Goal: Check status: Check status

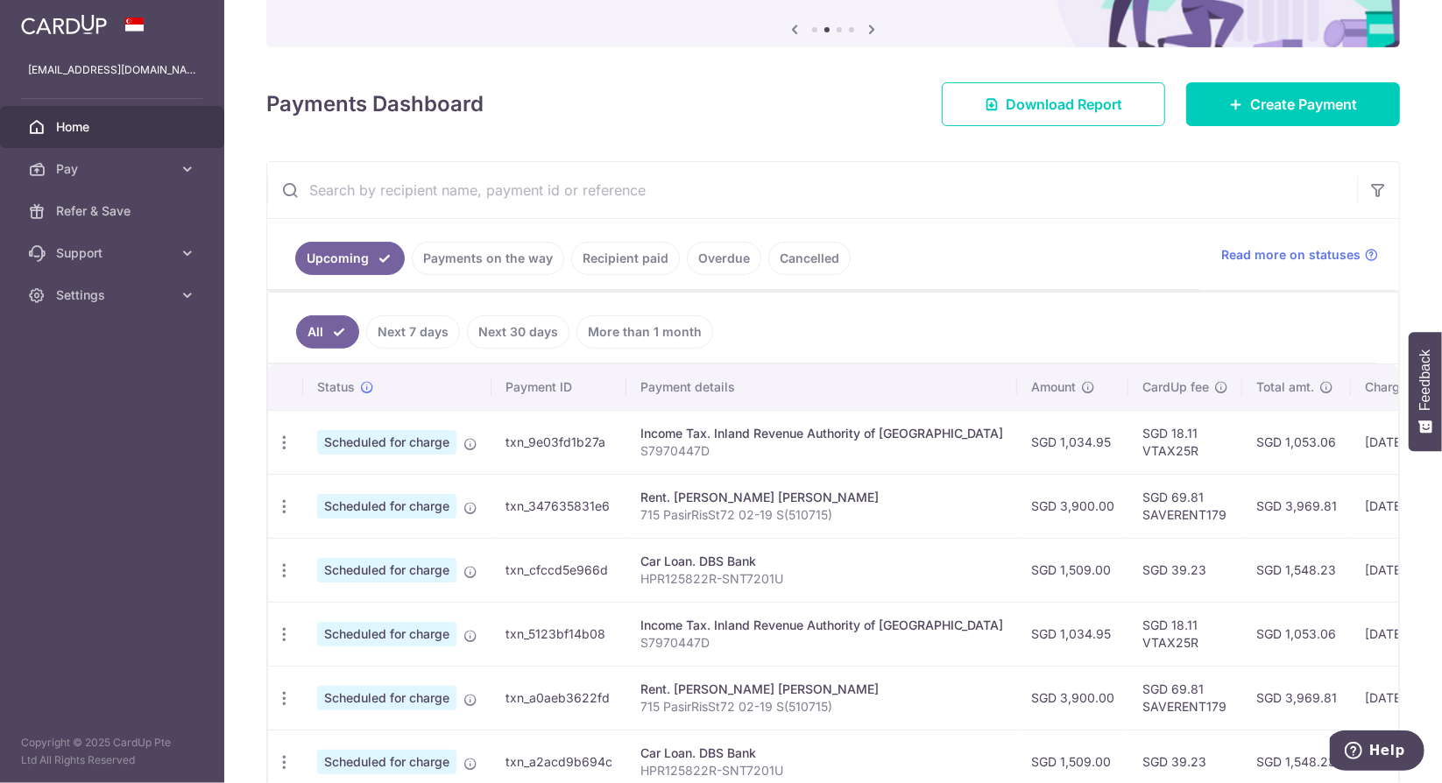
scroll to position [175, 0]
click at [606, 263] on link "Recipient paid" at bounding box center [625, 260] width 109 height 33
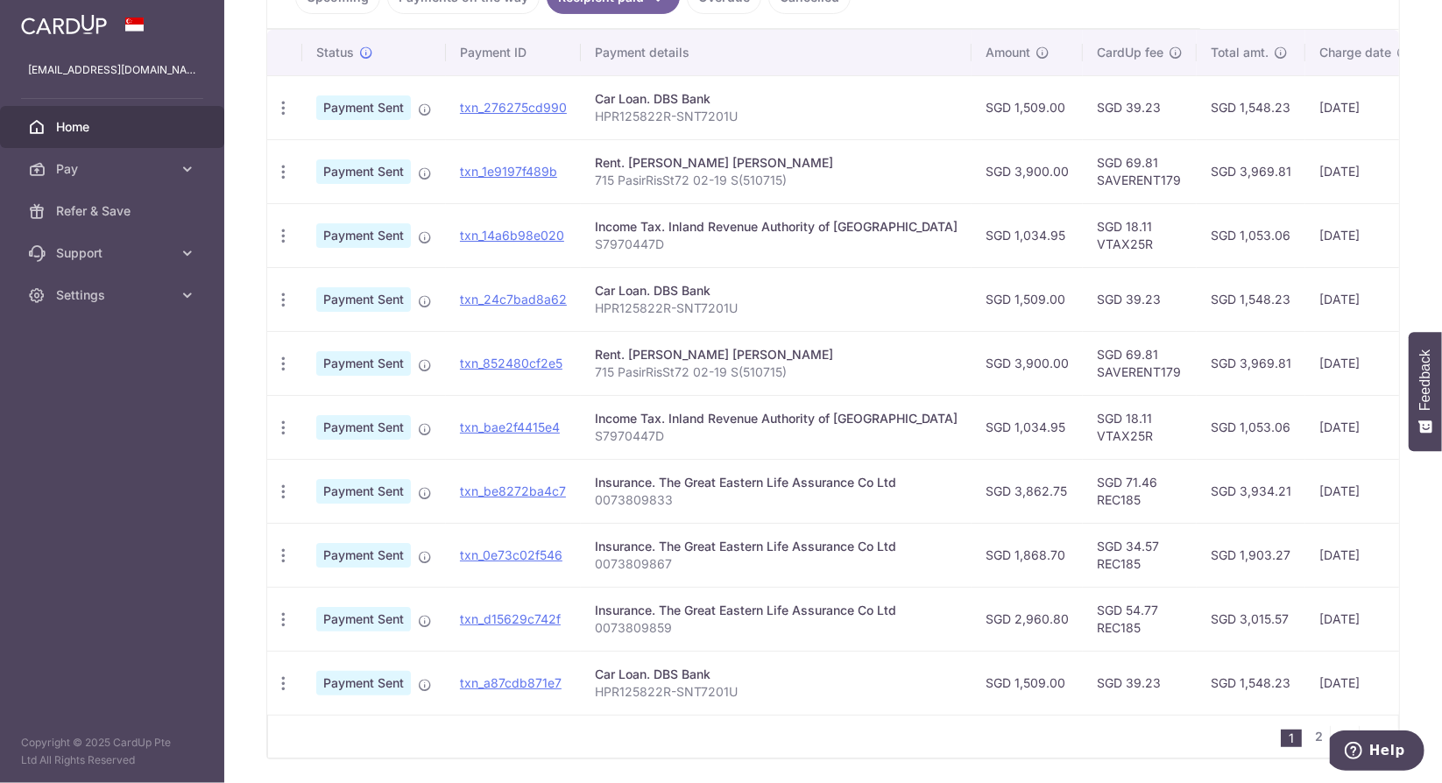
scroll to position [498, 0]
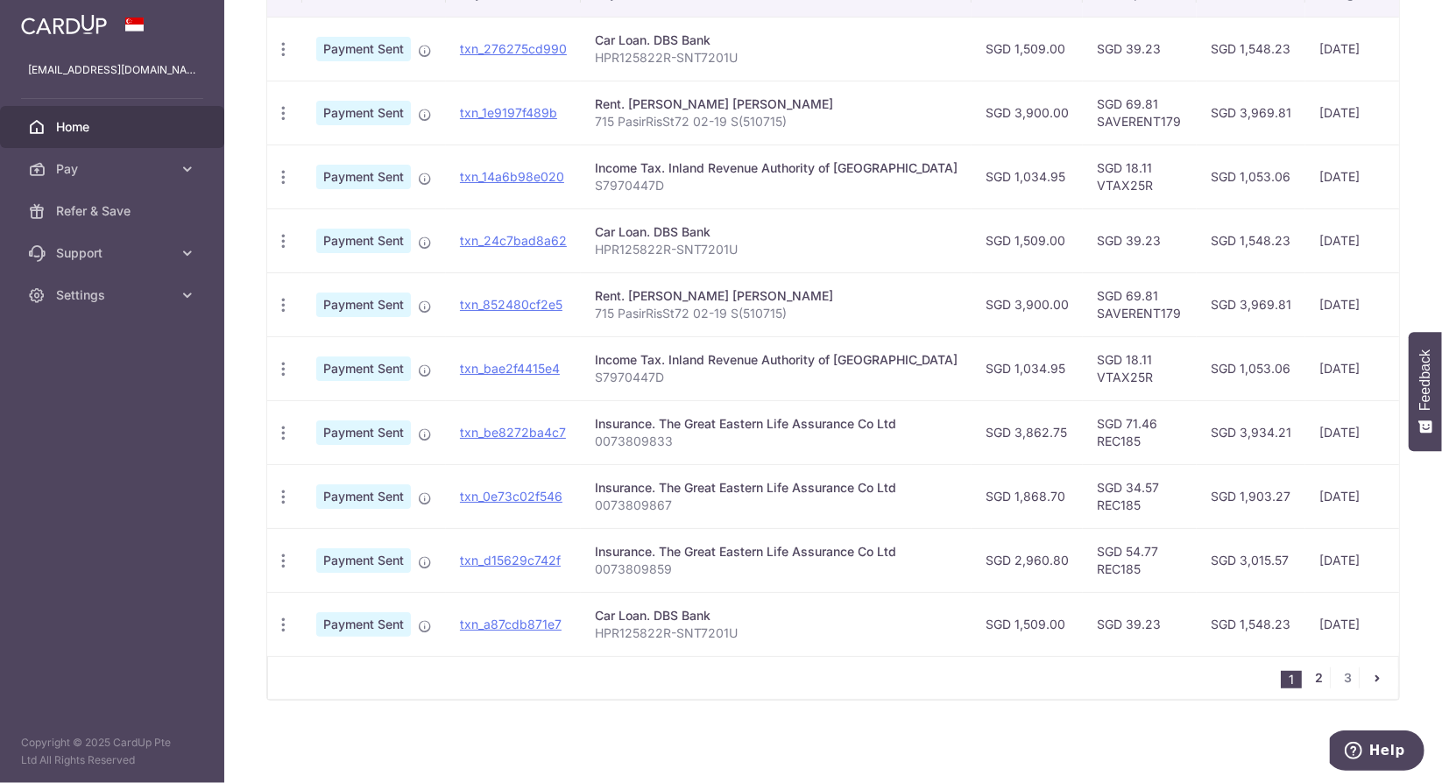
click at [1311, 684] on link "2" at bounding box center [1319, 678] width 21 height 21
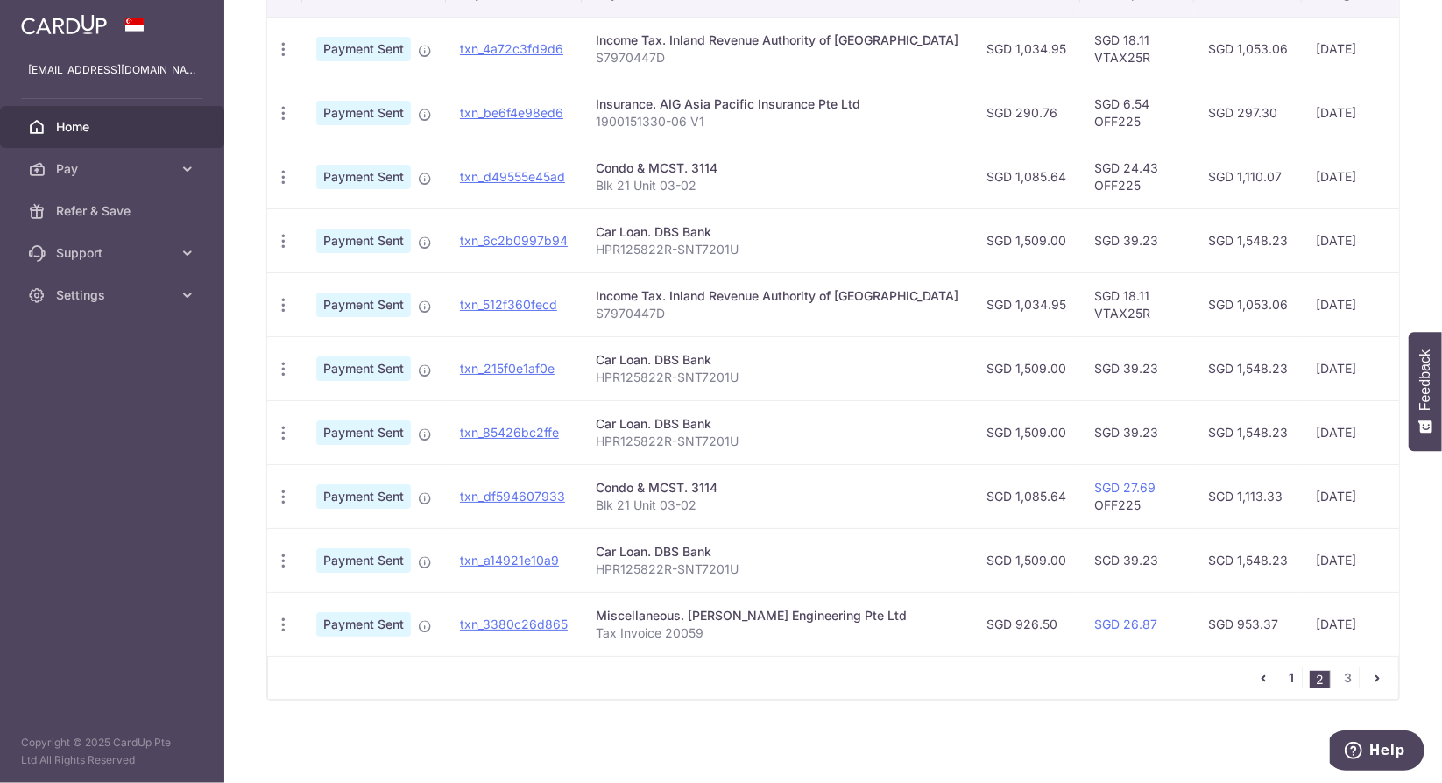
click at [1281, 681] on link "1" at bounding box center [1291, 678] width 21 height 21
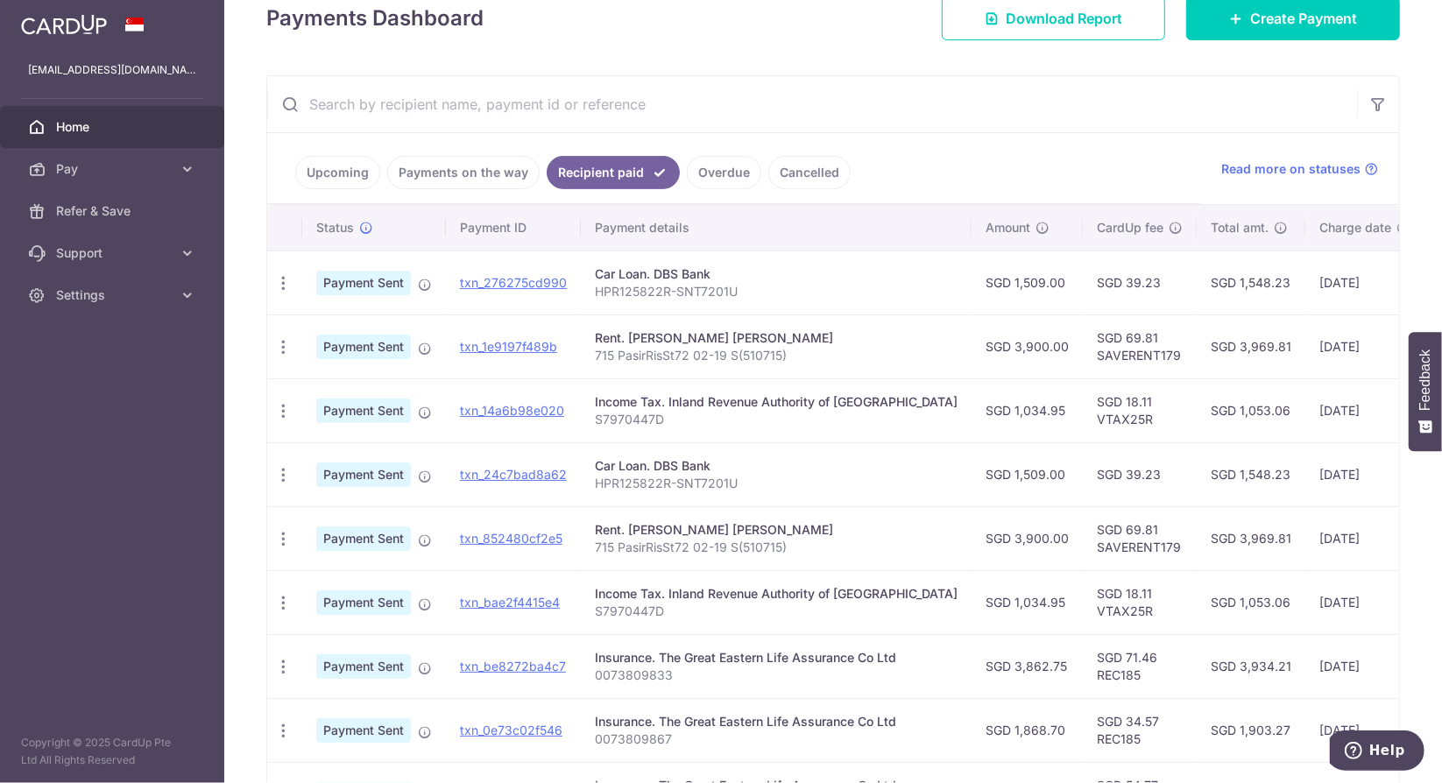
scroll to position [350, 0]
